Goal: Task Accomplishment & Management: Complete application form

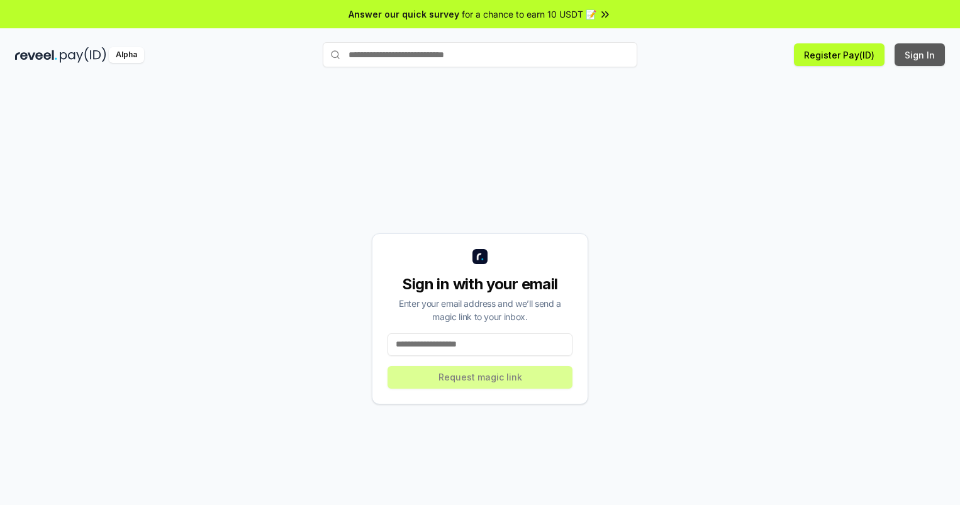
click at [921, 55] on button "Sign In" at bounding box center [920, 54] width 50 height 23
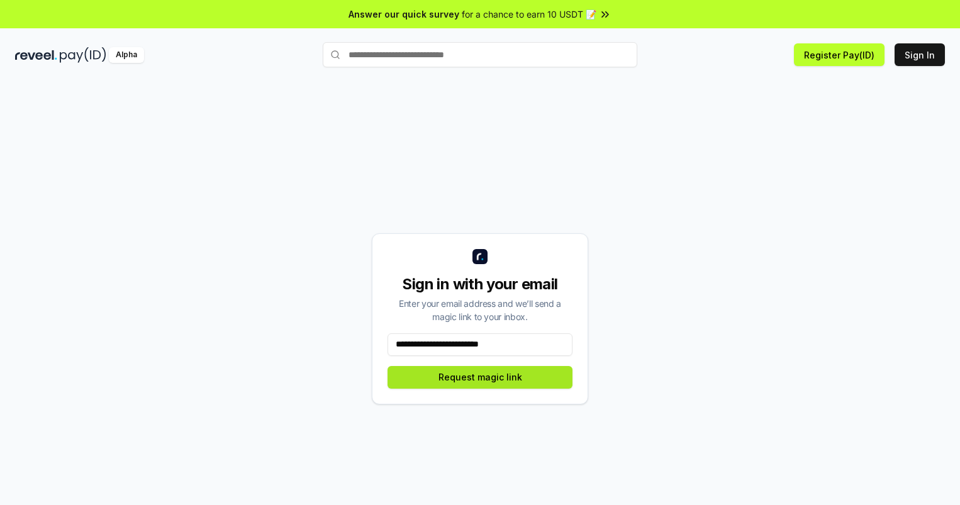
type input "**********"
click at [480, 377] on button "Request magic link" at bounding box center [480, 377] width 185 height 23
